Goal: Task Accomplishment & Management: Manage account settings

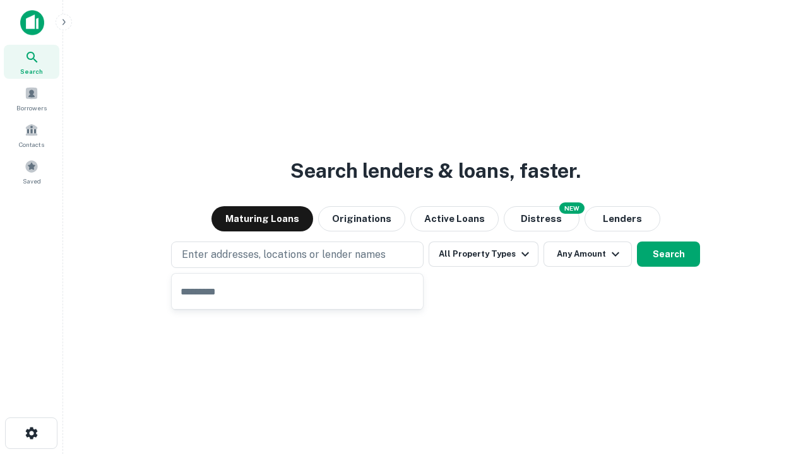
type input "**********"
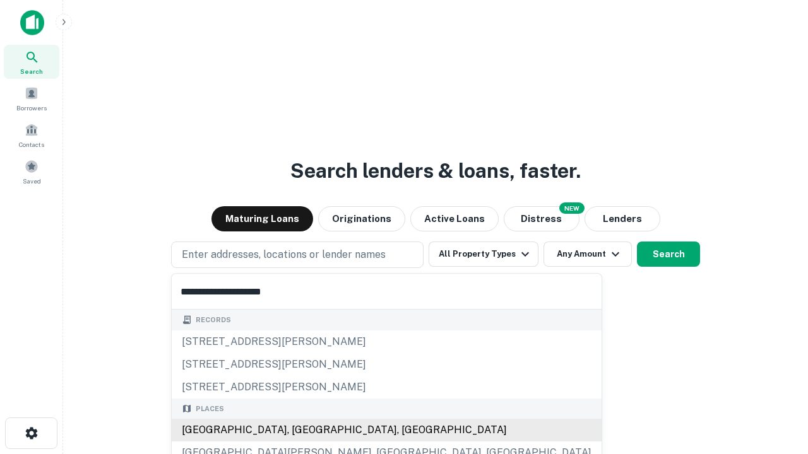
click at [302, 431] on div "[GEOGRAPHIC_DATA], [GEOGRAPHIC_DATA], [GEOGRAPHIC_DATA]" at bounding box center [387, 430] width 430 height 23
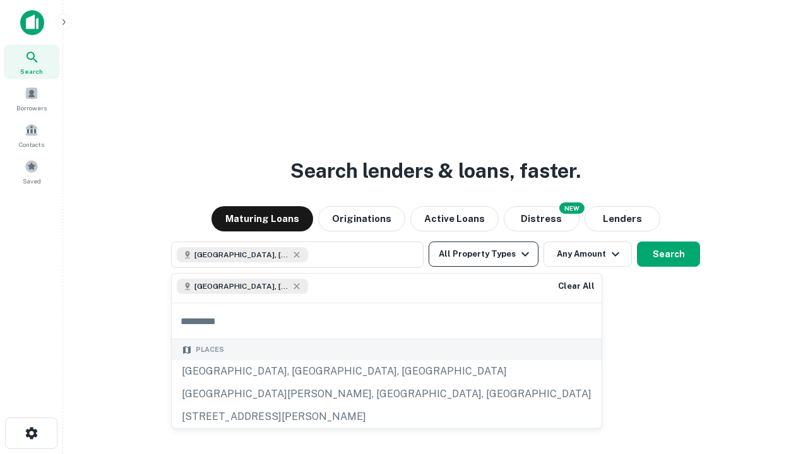
click at [484, 254] on button "All Property Types" at bounding box center [484, 254] width 110 height 25
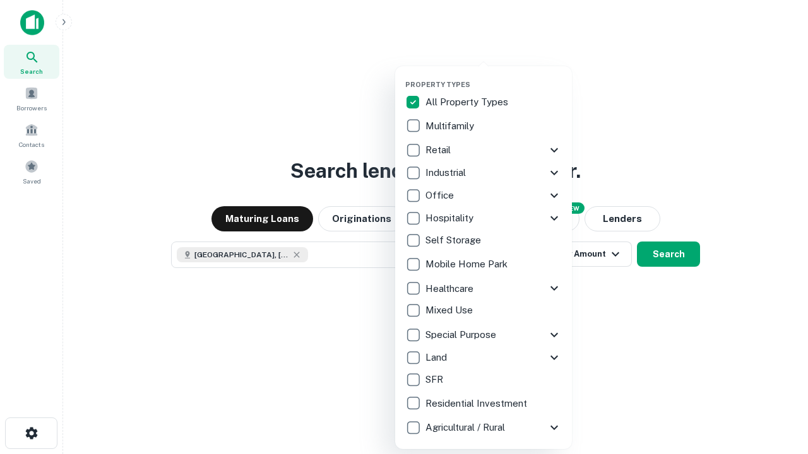
click at [494, 76] on button "button" at bounding box center [493, 76] width 177 height 1
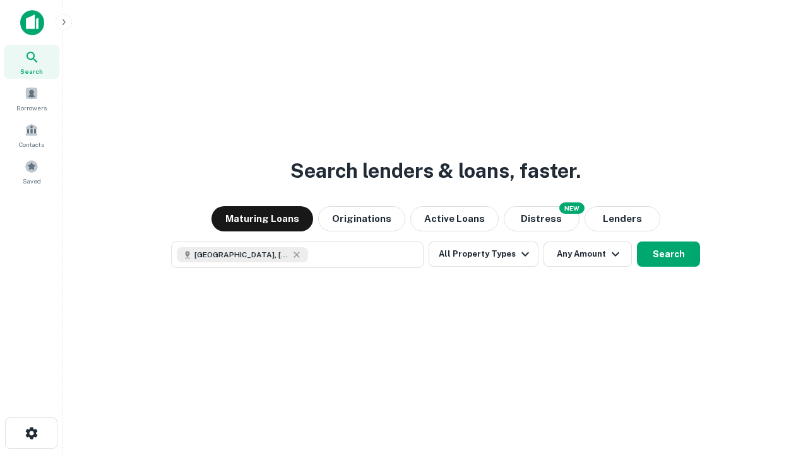
scroll to position [20, 0]
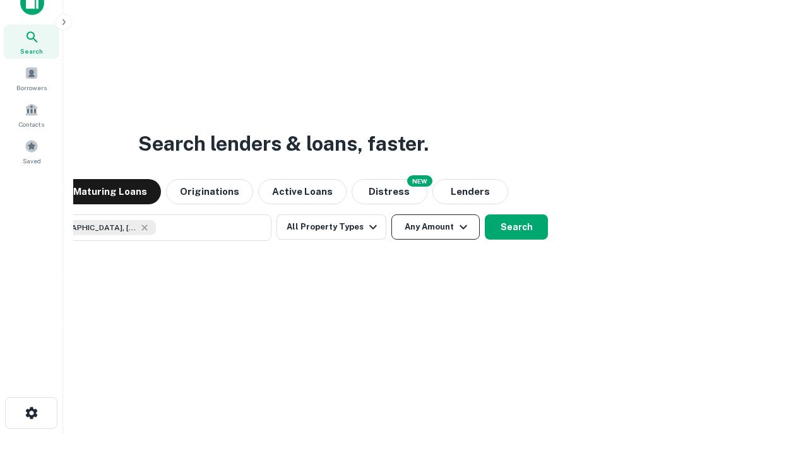
click at [391, 215] on button "Any Amount" at bounding box center [435, 227] width 88 height 25
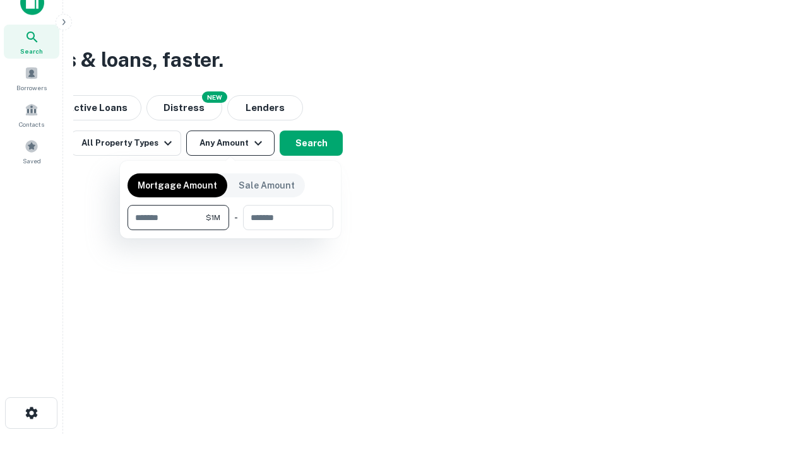
type input "*******"
click at [230, 230] on button "button" at bounding box center [231, 230] width 206 height 1
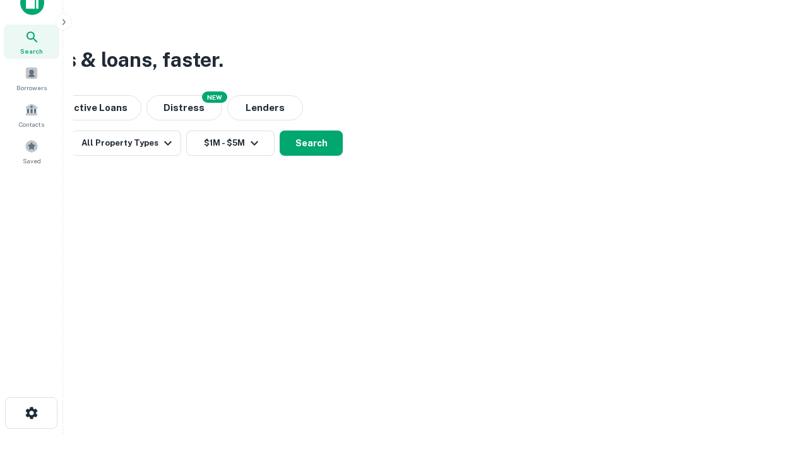
scroll to position [20, 0]
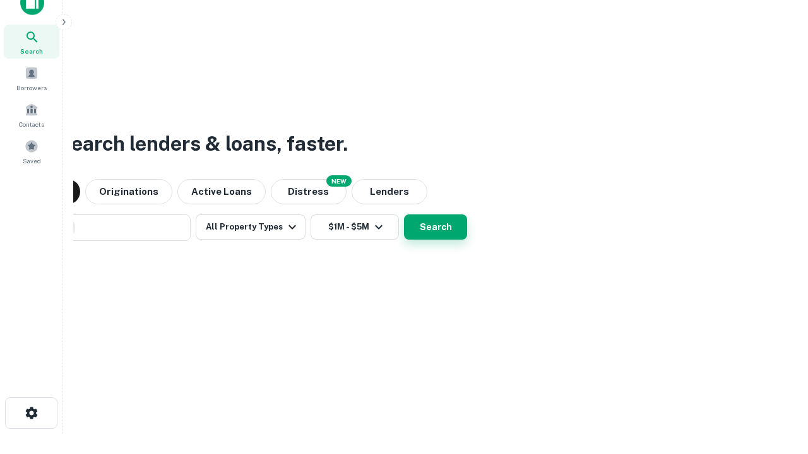
click at [404, 215] on button "Search" at bounding box center [435, 227] width 63 height 25
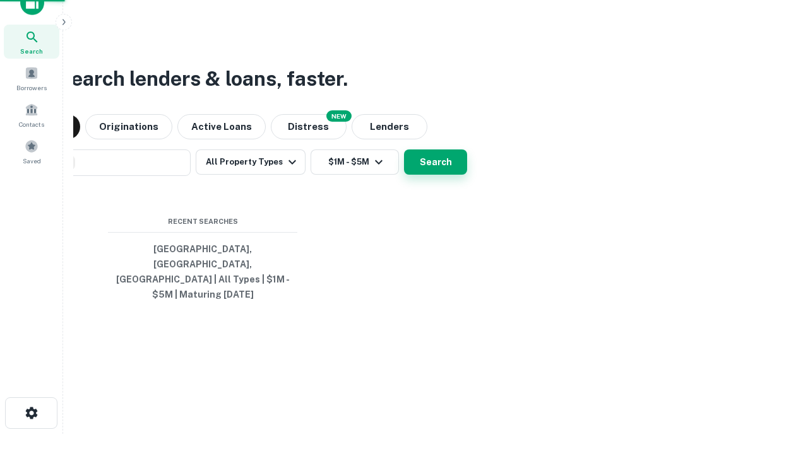
scroll to position [41, 357]
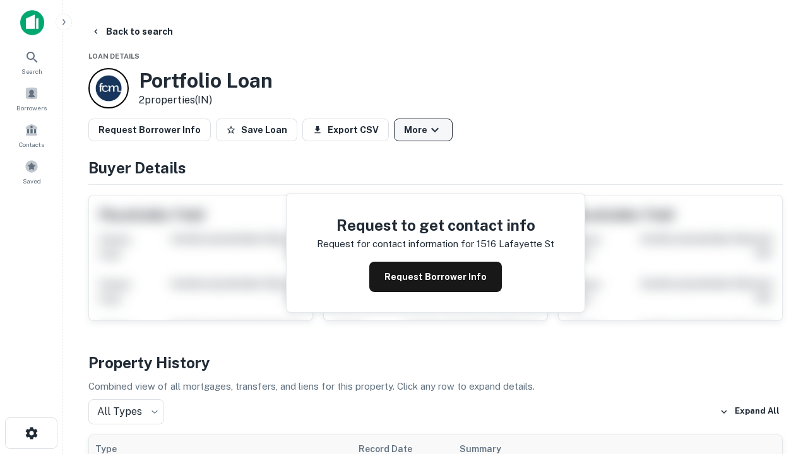
click at [423, 130] on button "More" at bounding box center [423, 130] width 59 height 23
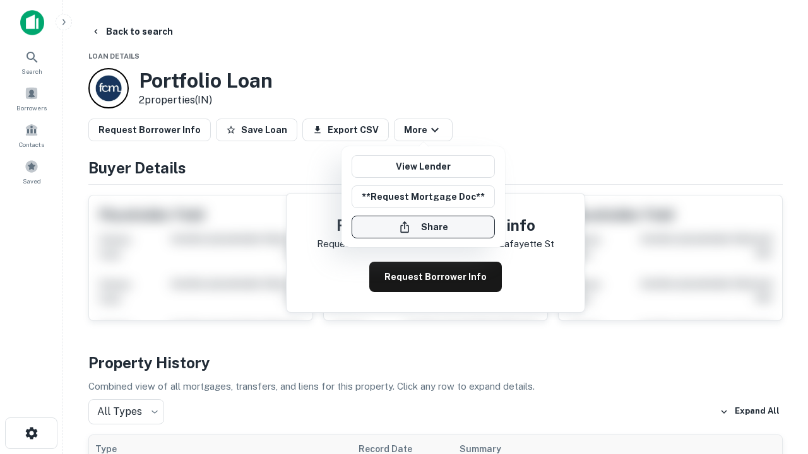
click at [423, 227] on button "Share" at bounding box center [423, 227] width 143 height 23
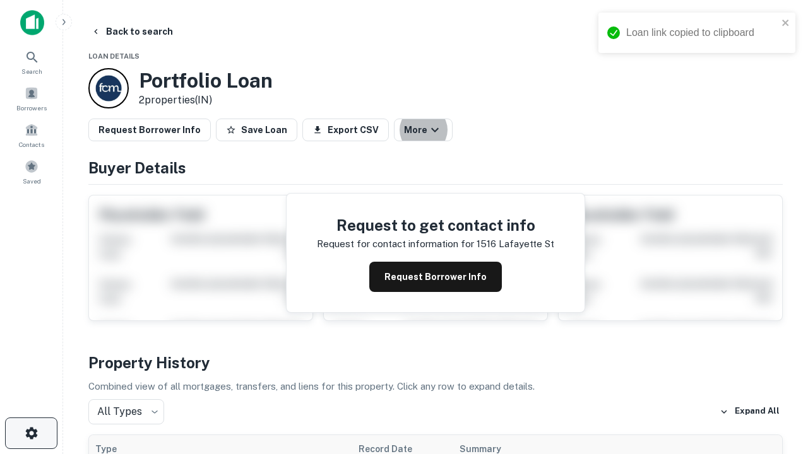
click at [31, 434] on icon "button" at bounding box center [31, 433] width 15 height 15
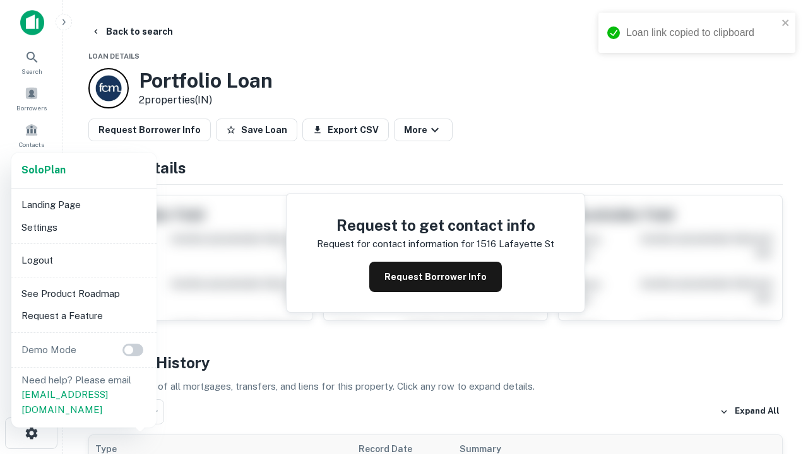
click at [83, 260] on li "Logout" at bounding box center [83, 260] width 135 height 23
